Goal: Find contact information: Obtain details needed to contact an individual or organization

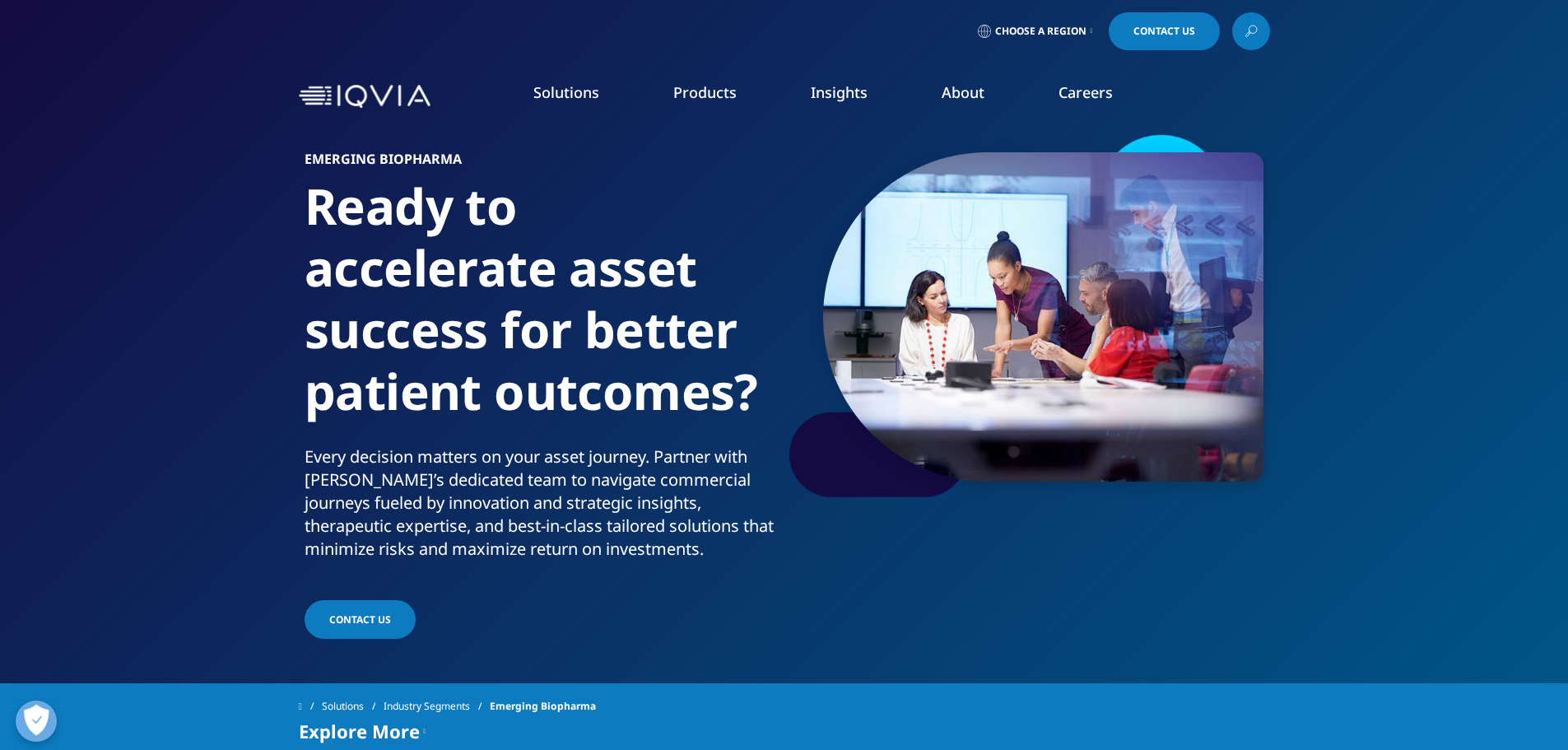
click at [1032, 28] on span "Choose a Region" at bounding box center [1041, 31] width 91 height 14
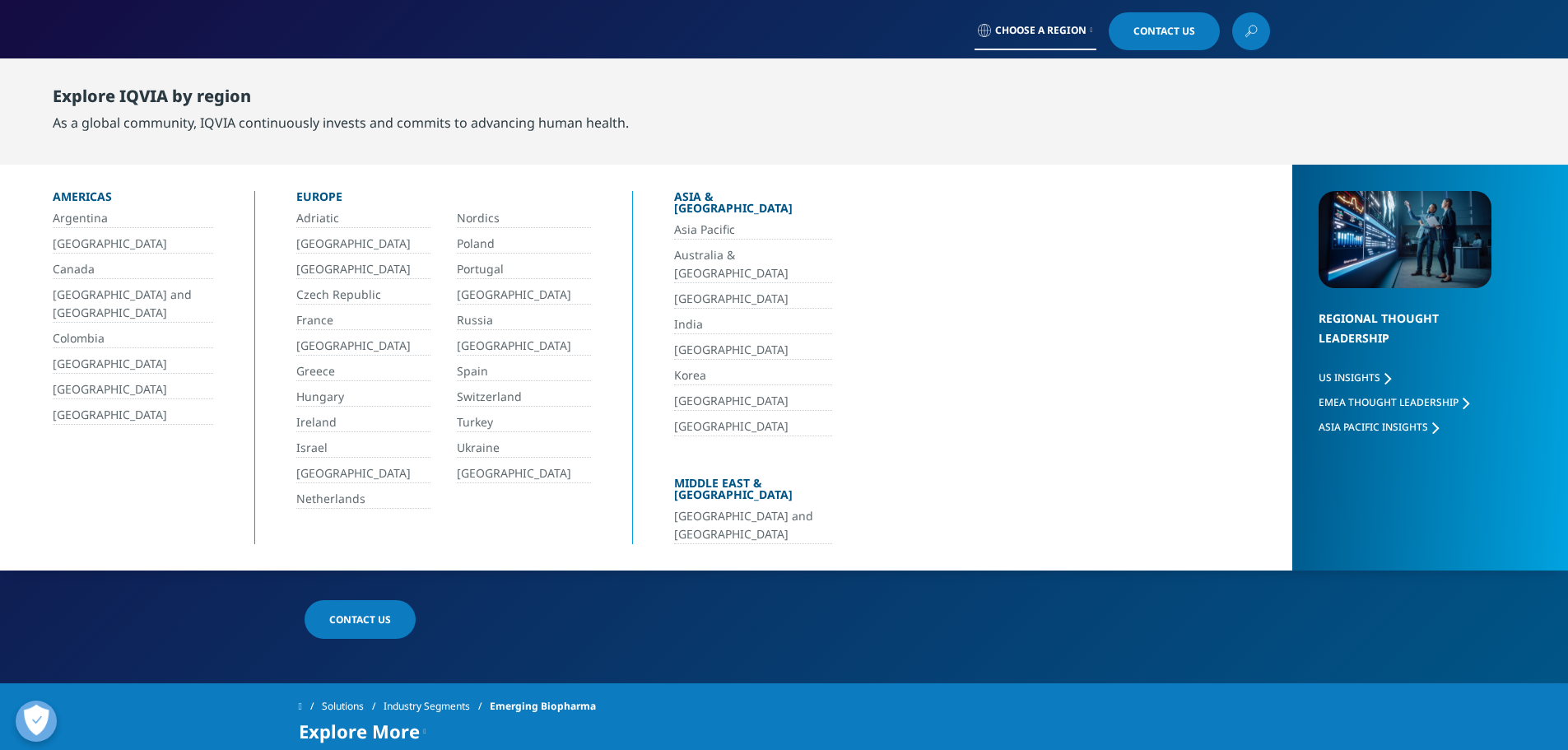
click at [85, 414] on link "[GEOGRAPHIC_DATA]" at bounding box center [132, 414] width 160 height 18
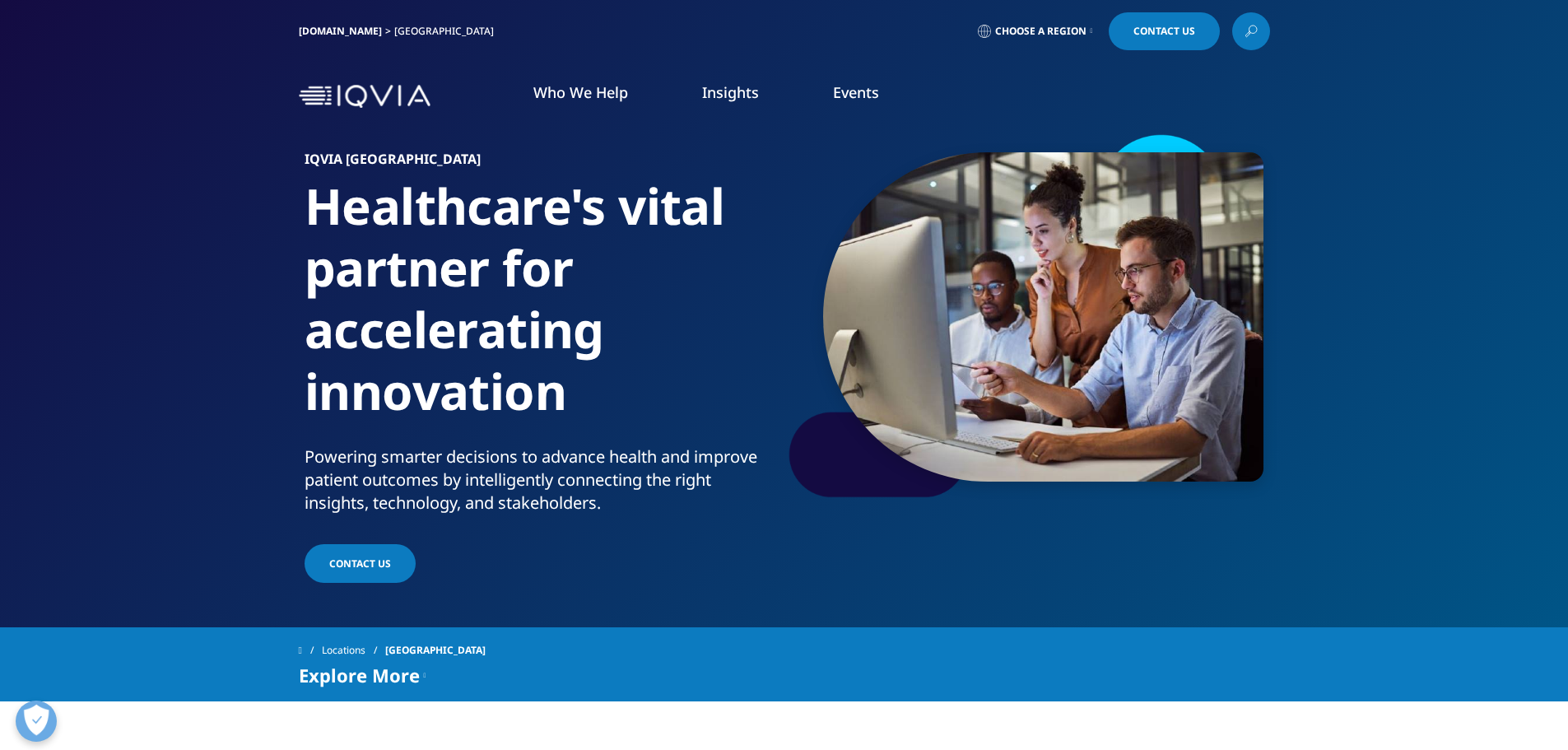
click at [495, 265] on link "DISCOVER EVENTS & WEBINARS" at bounding box center [558, 264] width 326 height 14
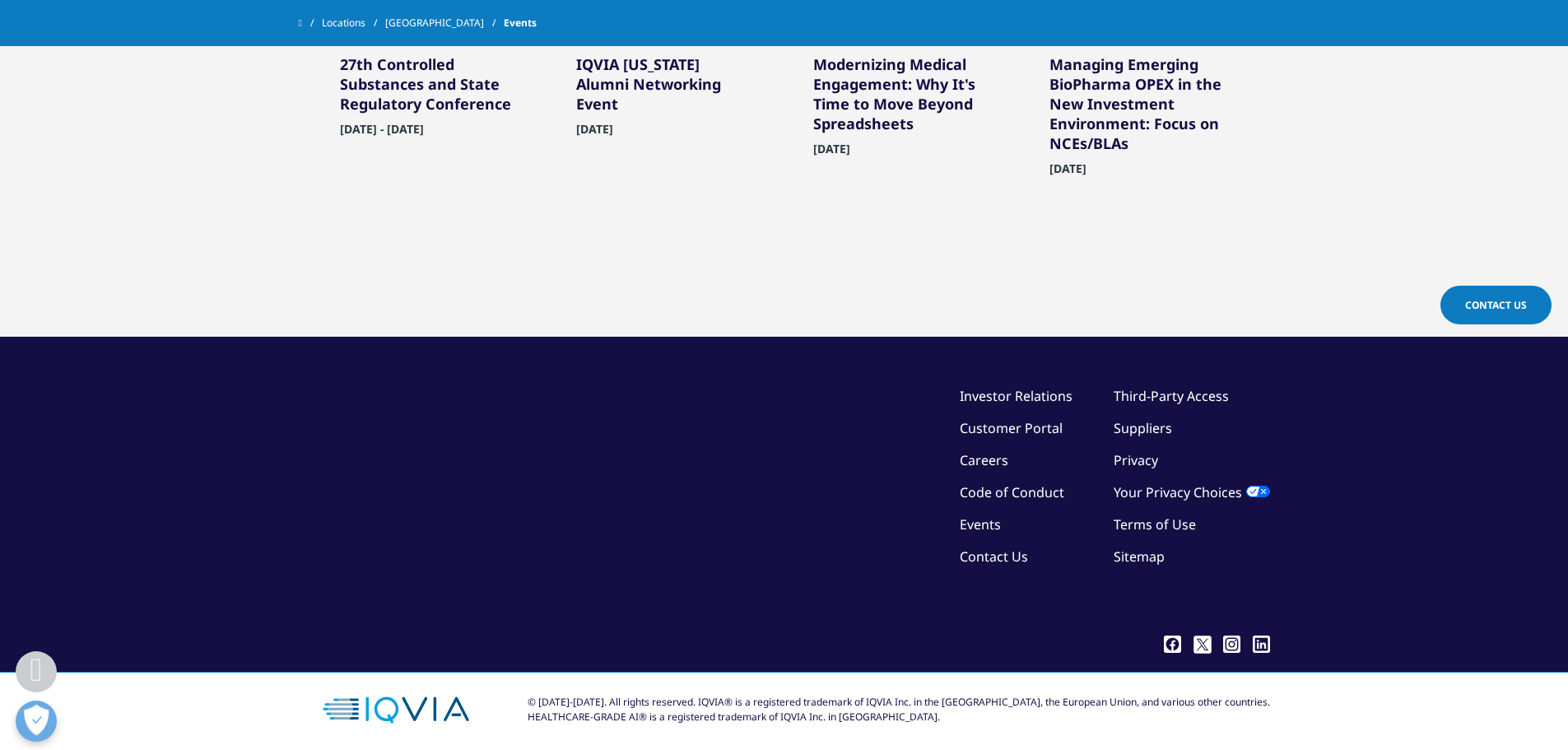
scroll to position [623, 0]
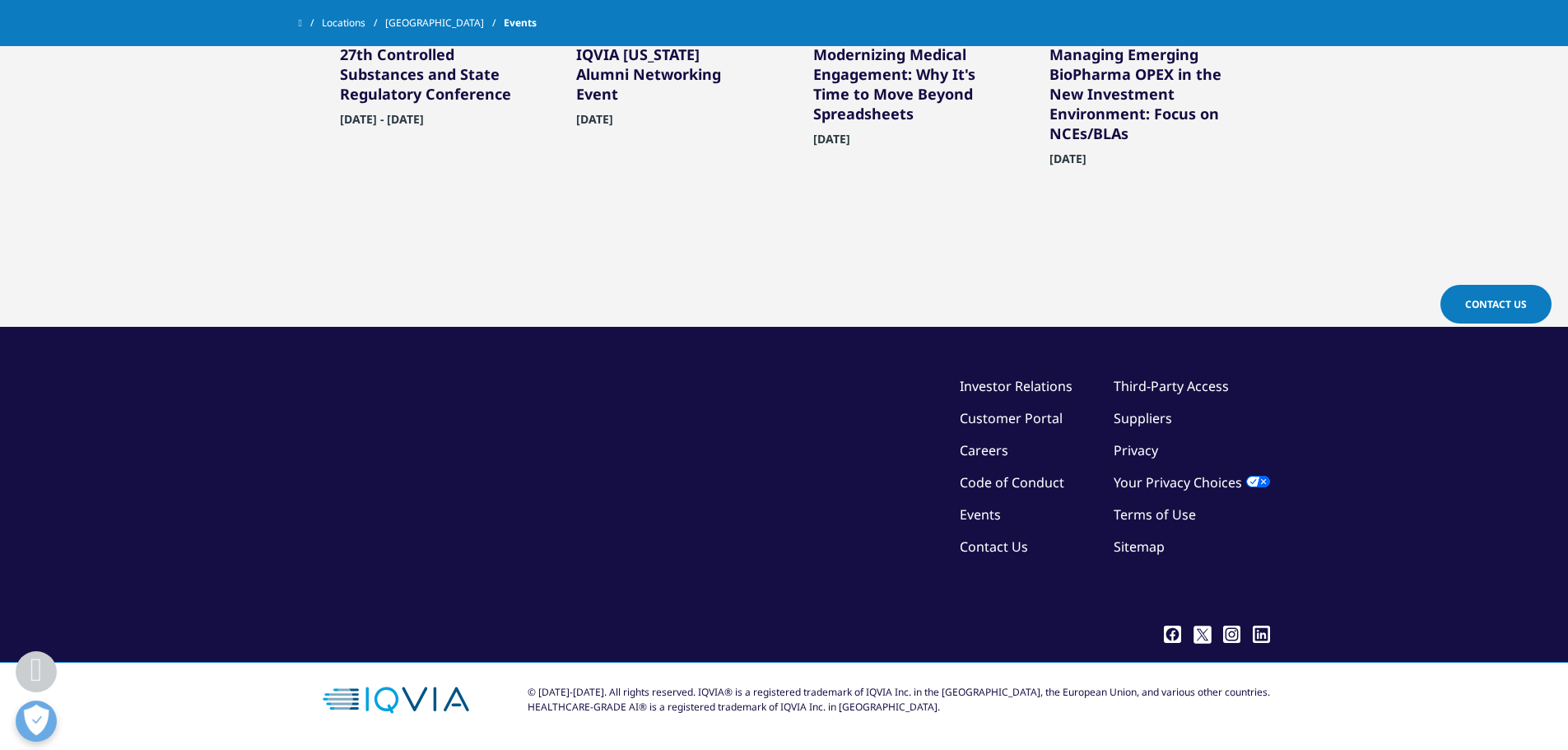
click at [997, 548] on link "Contact Us" at bounding box center [994, 546] width 68 height 18
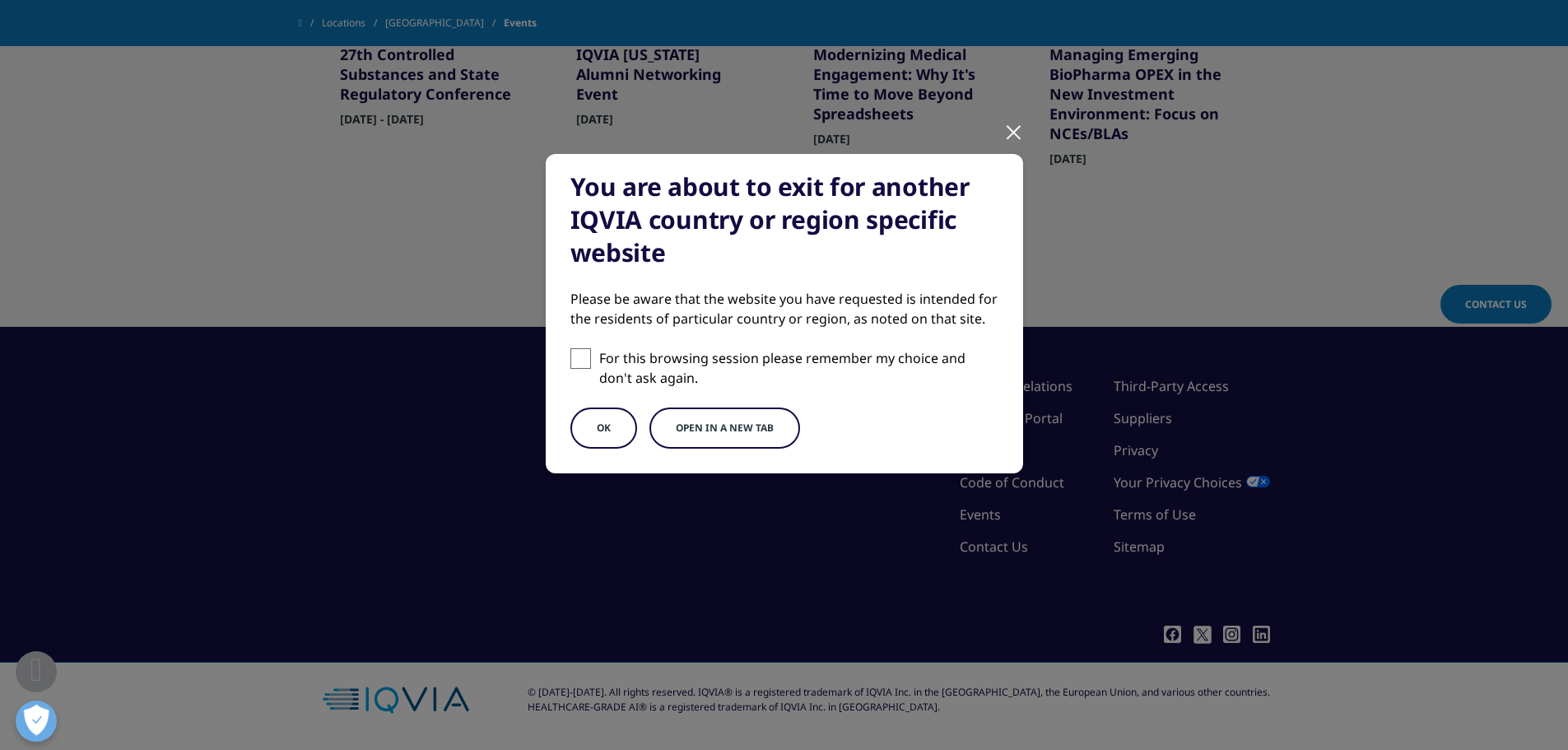
click at [591, 427] on button "OK" at bounding box center [603, 428] width 67 height 41
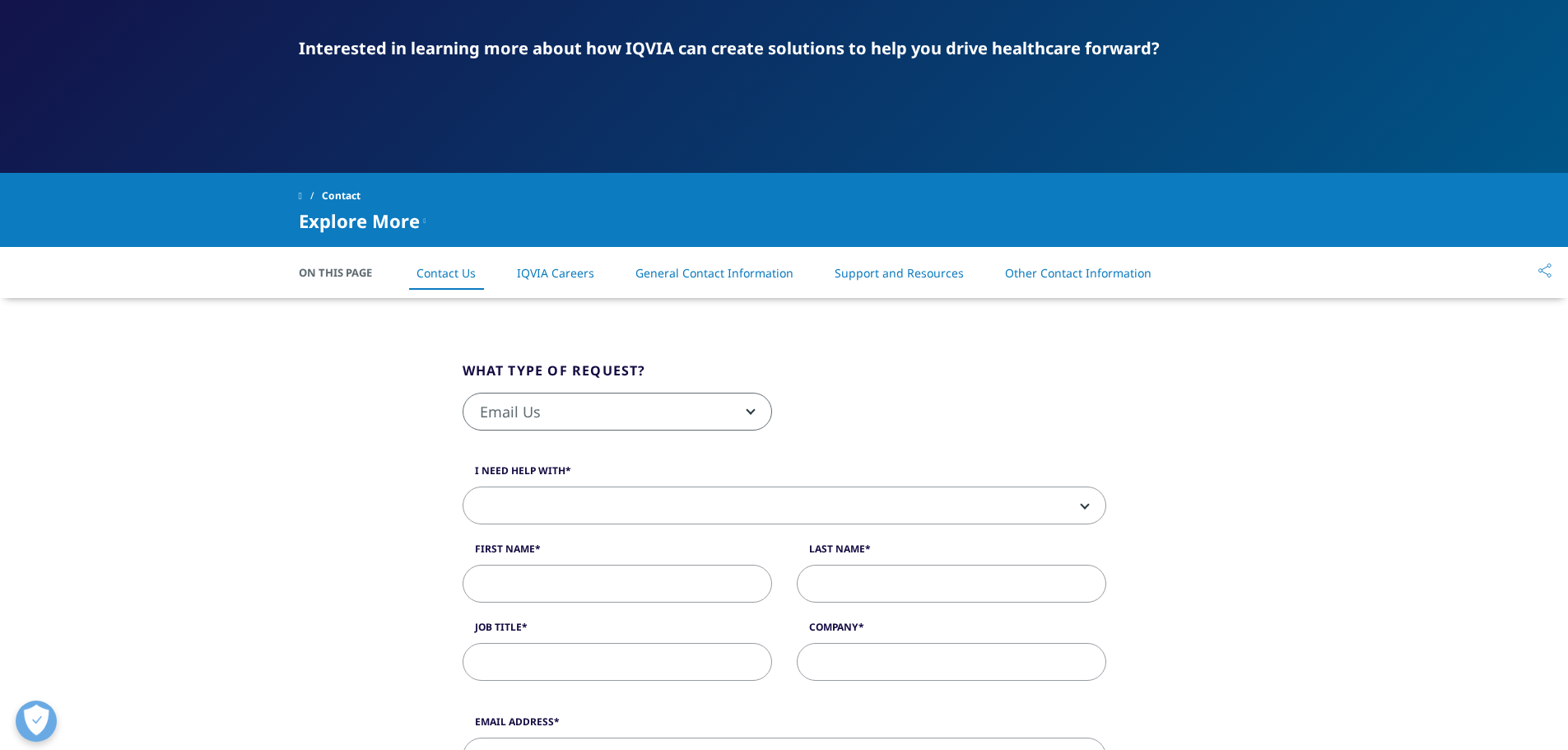
scroll to position [220, 0]
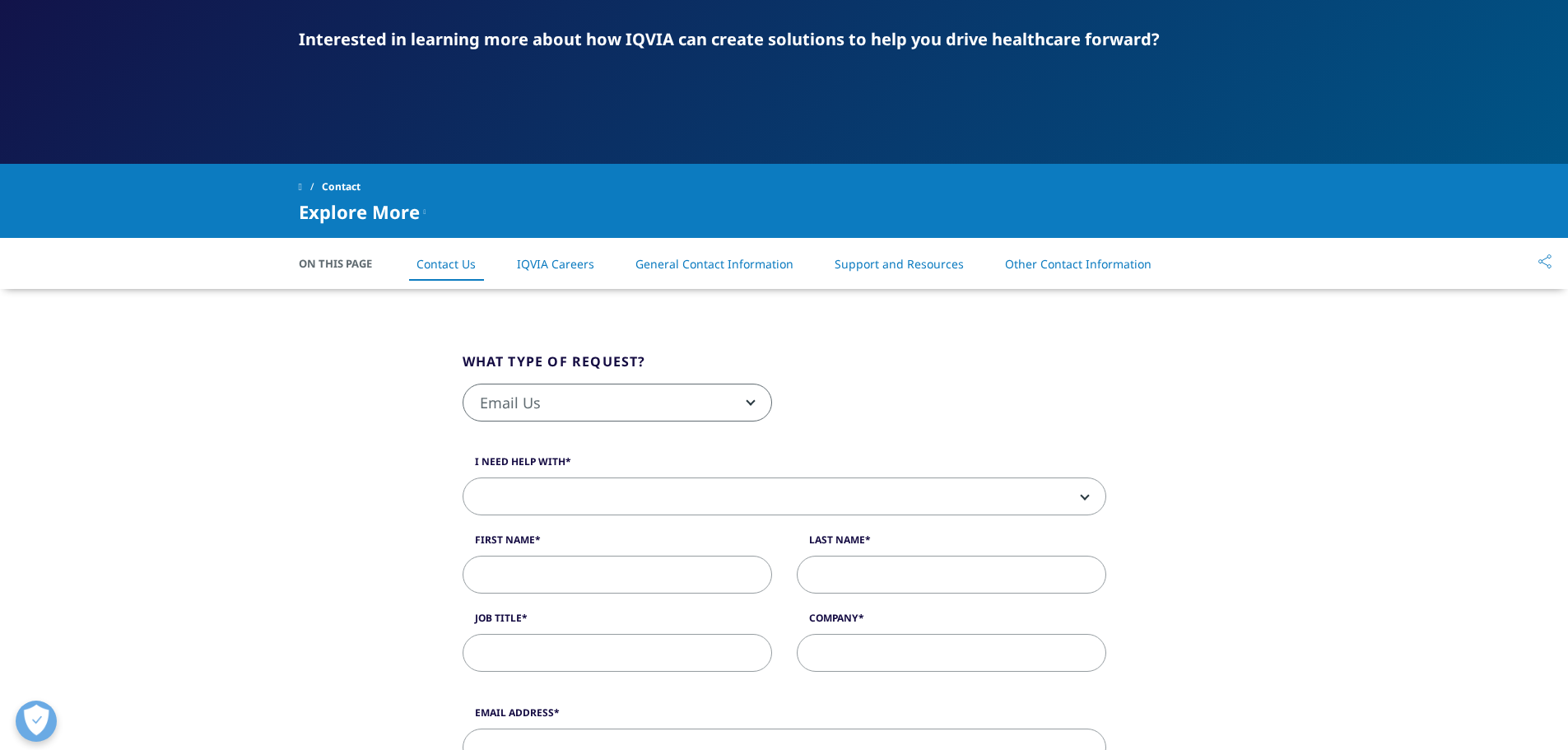
click at [722, 260] on link "General Contact Information" at bounding box center [714, 264] width 158 height 16
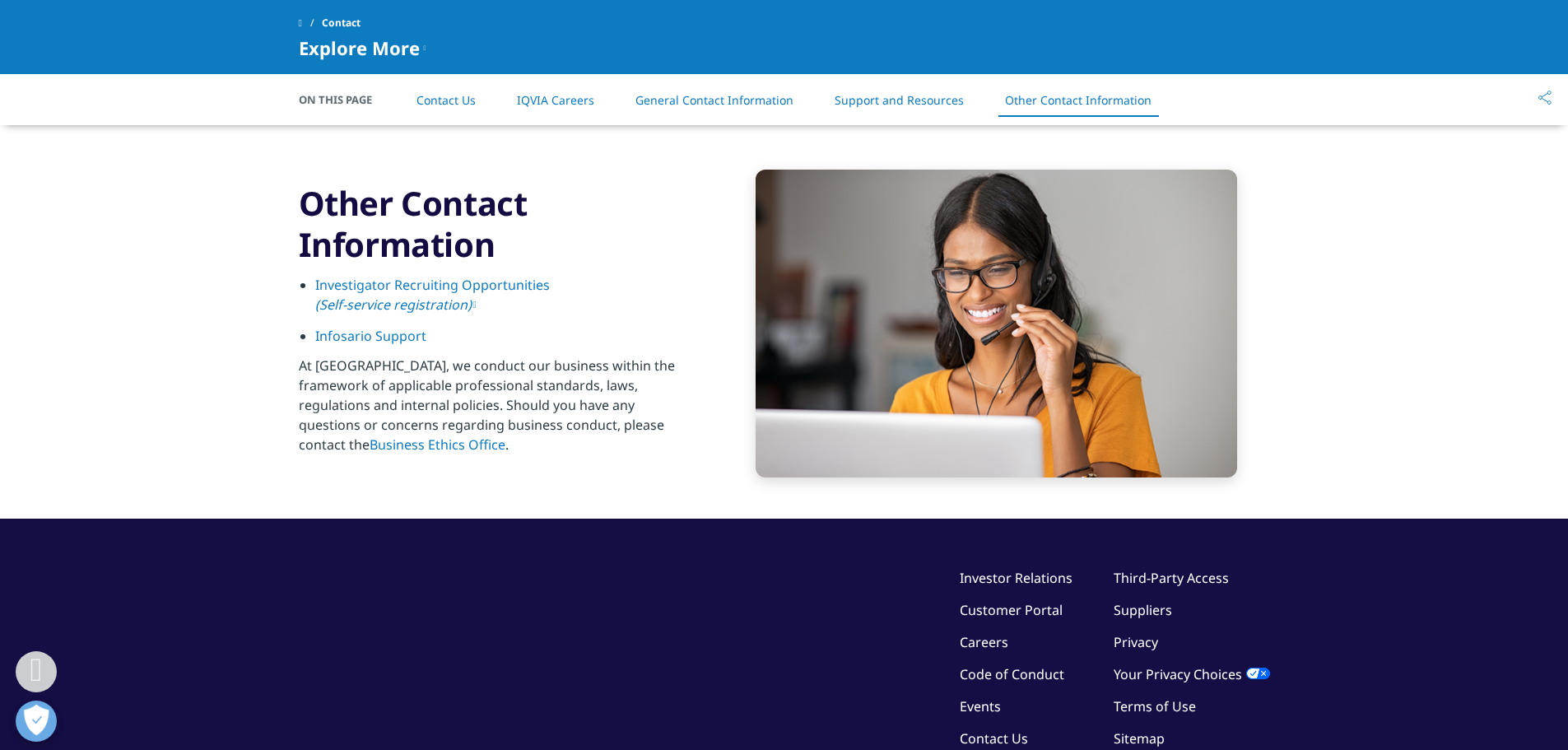
scroll to position [2570, 0]
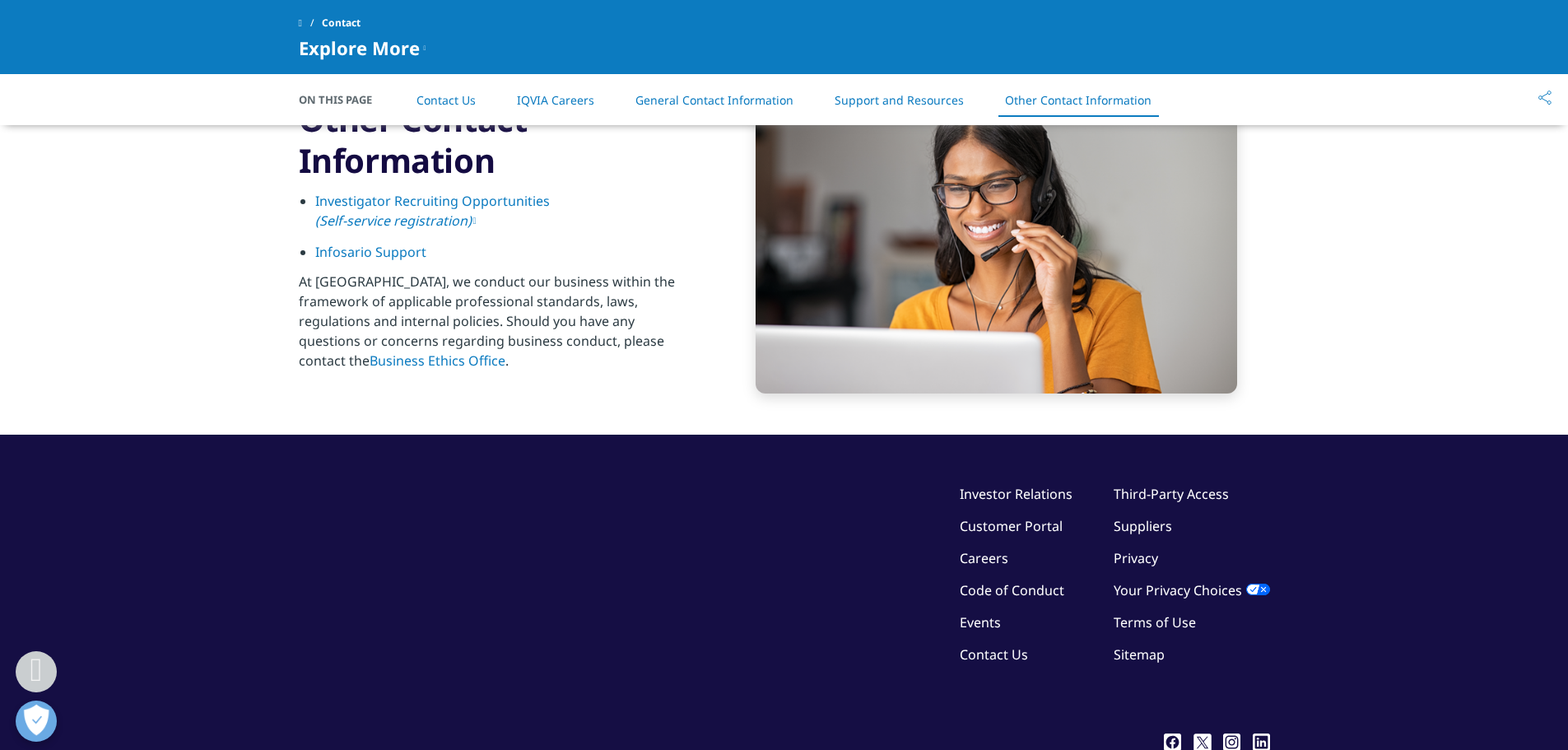
click at [1003, 654] on link "Contact Us" at bounding box center [994, 654] width 68 height 18
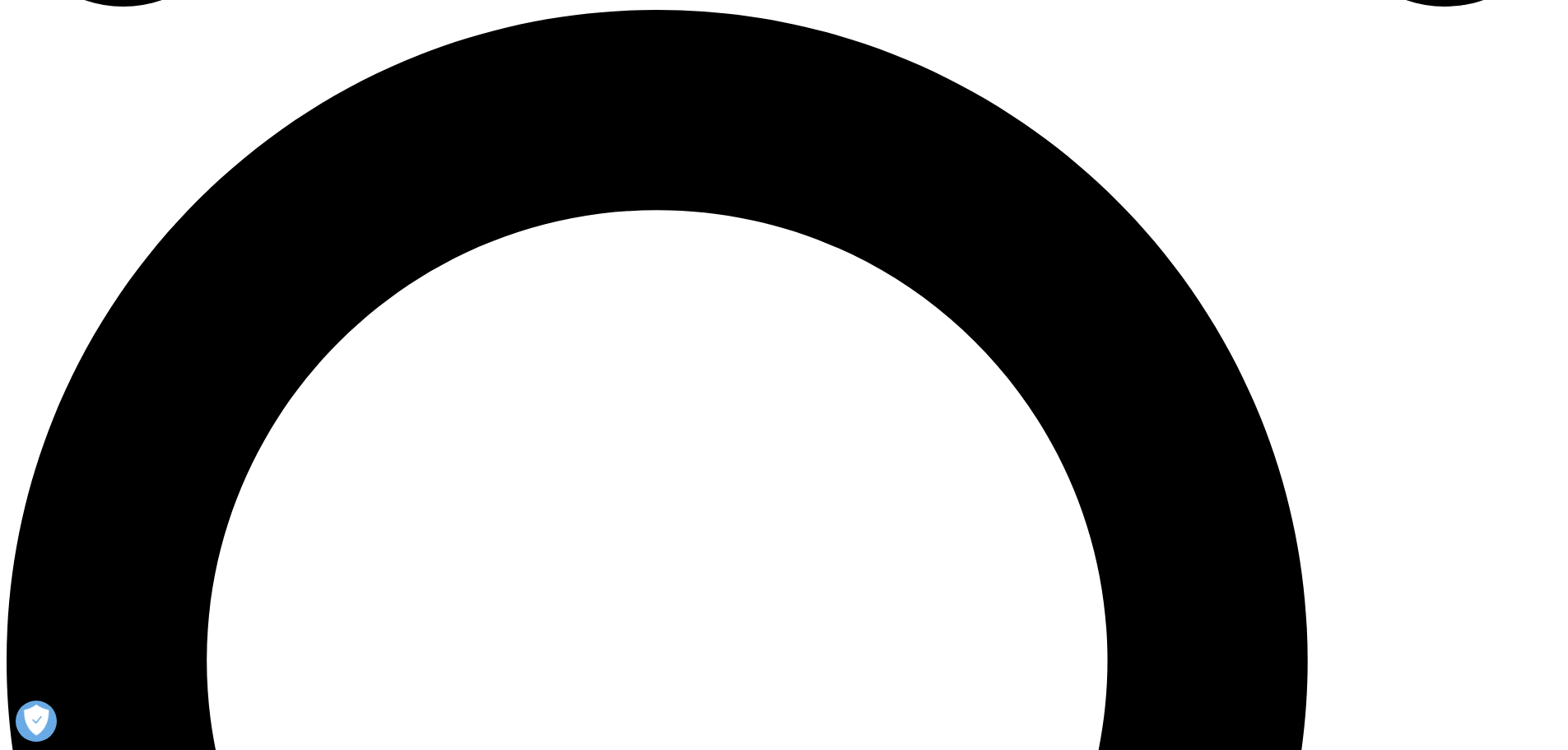
scroll to position [1471, 0]
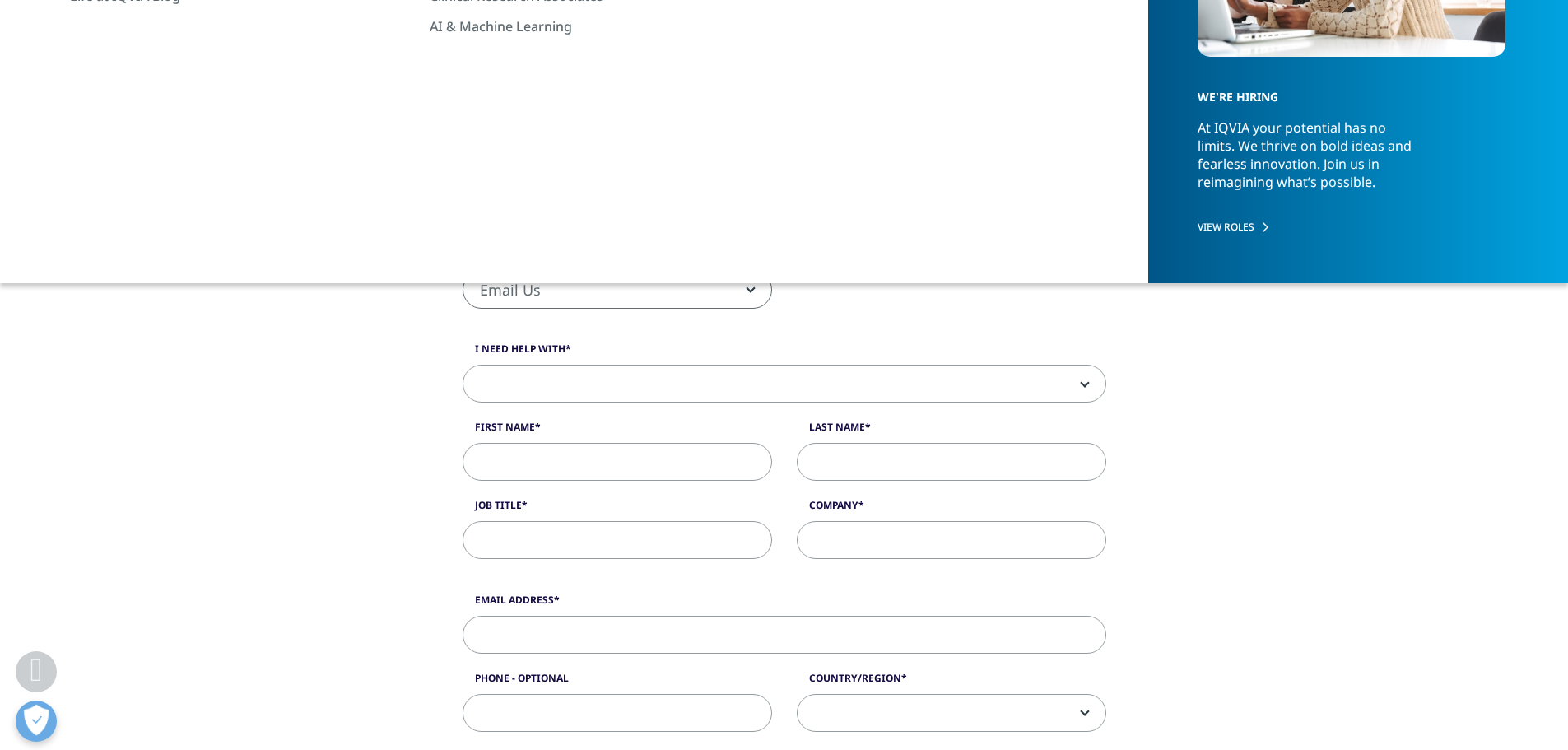
click at [1080, 154] on link "Other Contact Information" at bounding box center [1078, 151] width 147 height 16
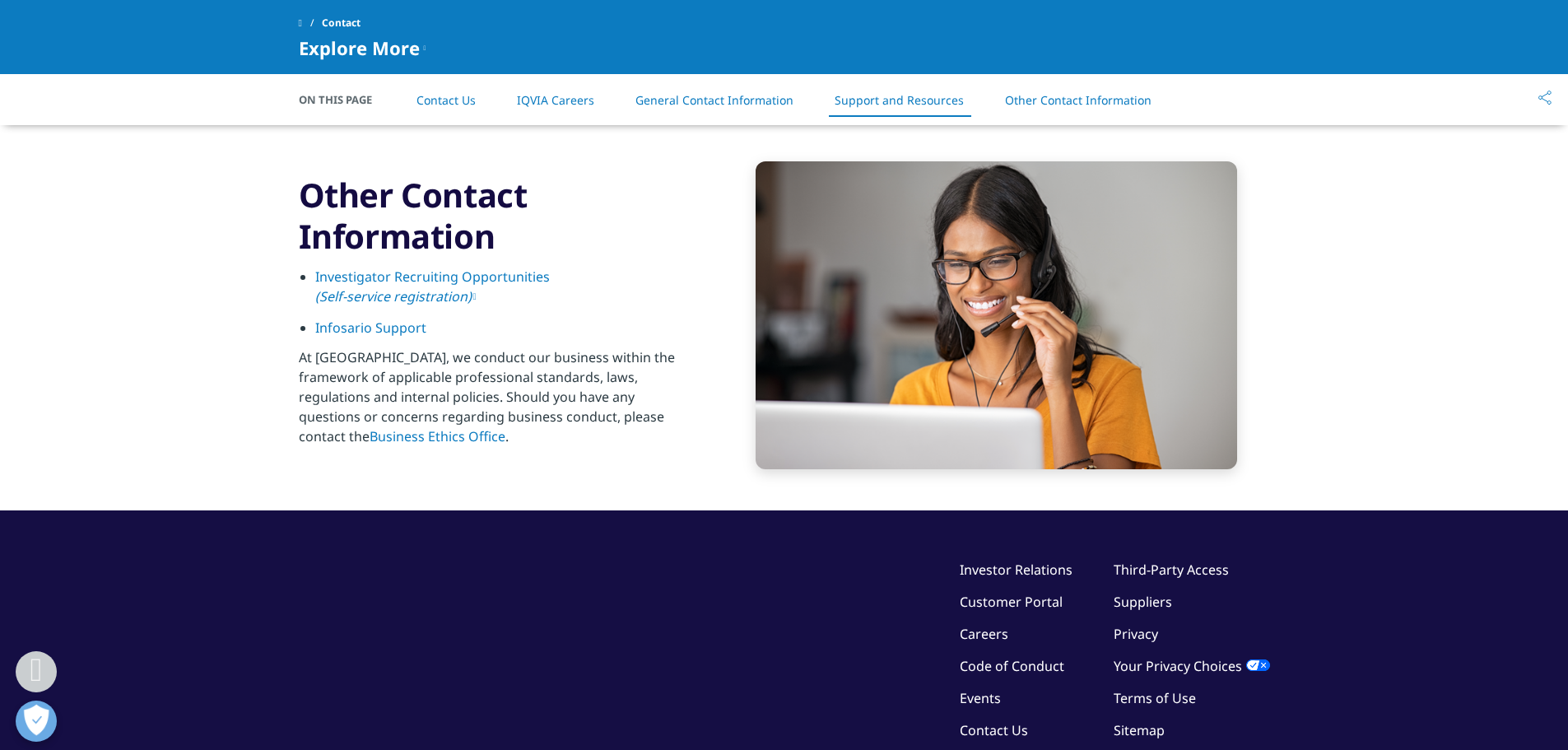
scroll to position [2254, 0]
